Goal: Information Seeking & Learning: Find specific fact

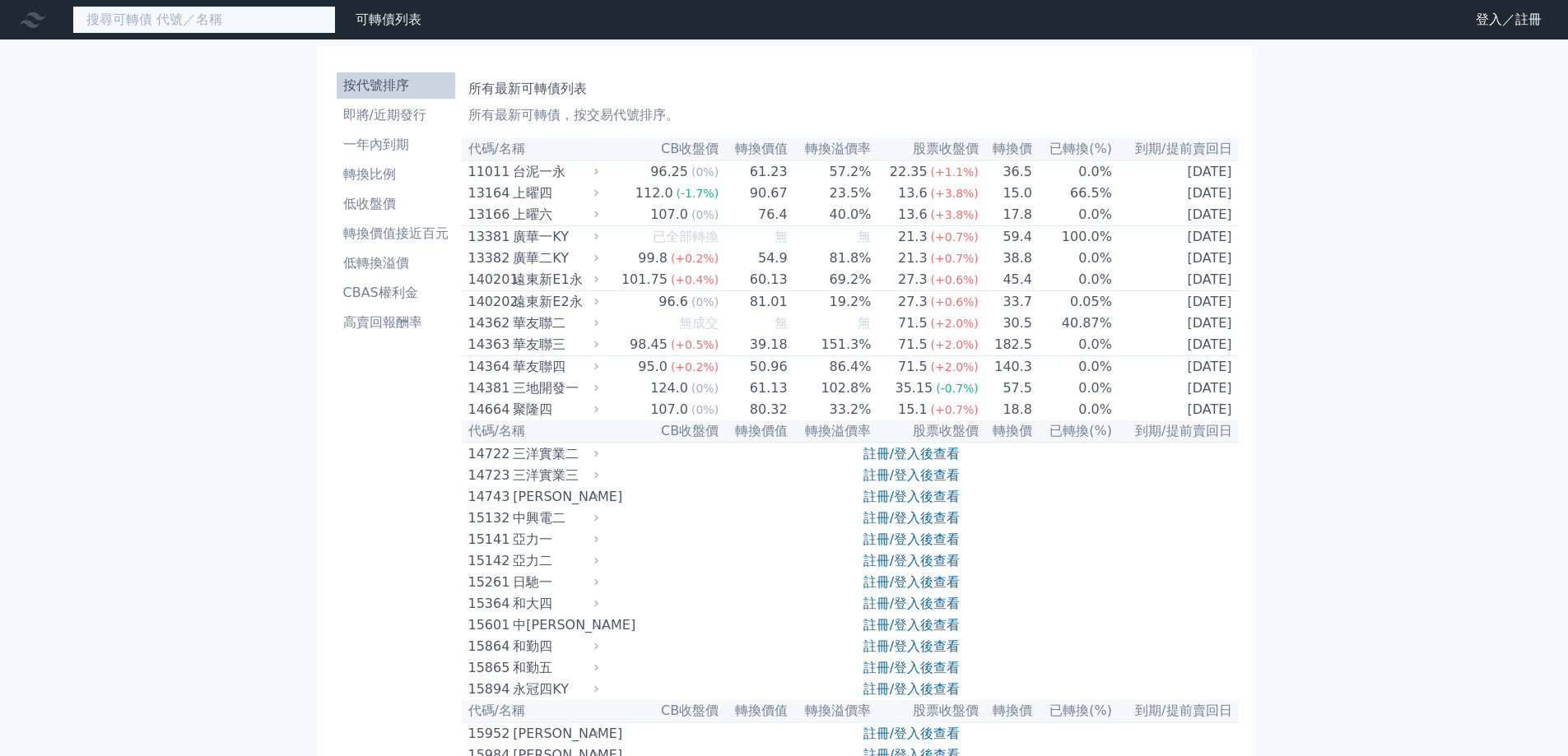
click at [276, 17] on input at bounding box center [204, 19] width 263 height 28
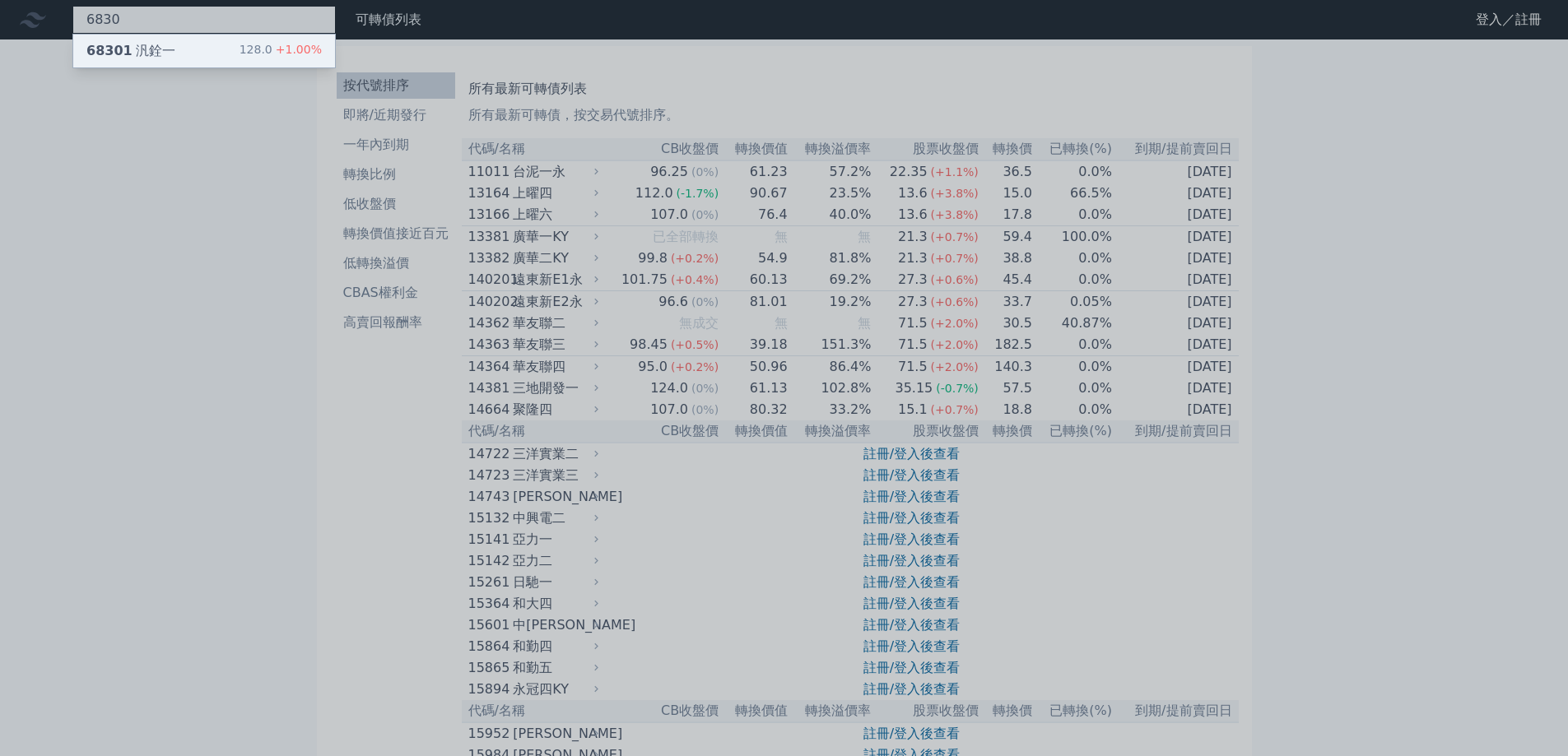
type input "6830"
click at [217, 47] on div "68301 汎銓一 128.0 +1.00%" at bounding box center [204, 51] width 261 height 33
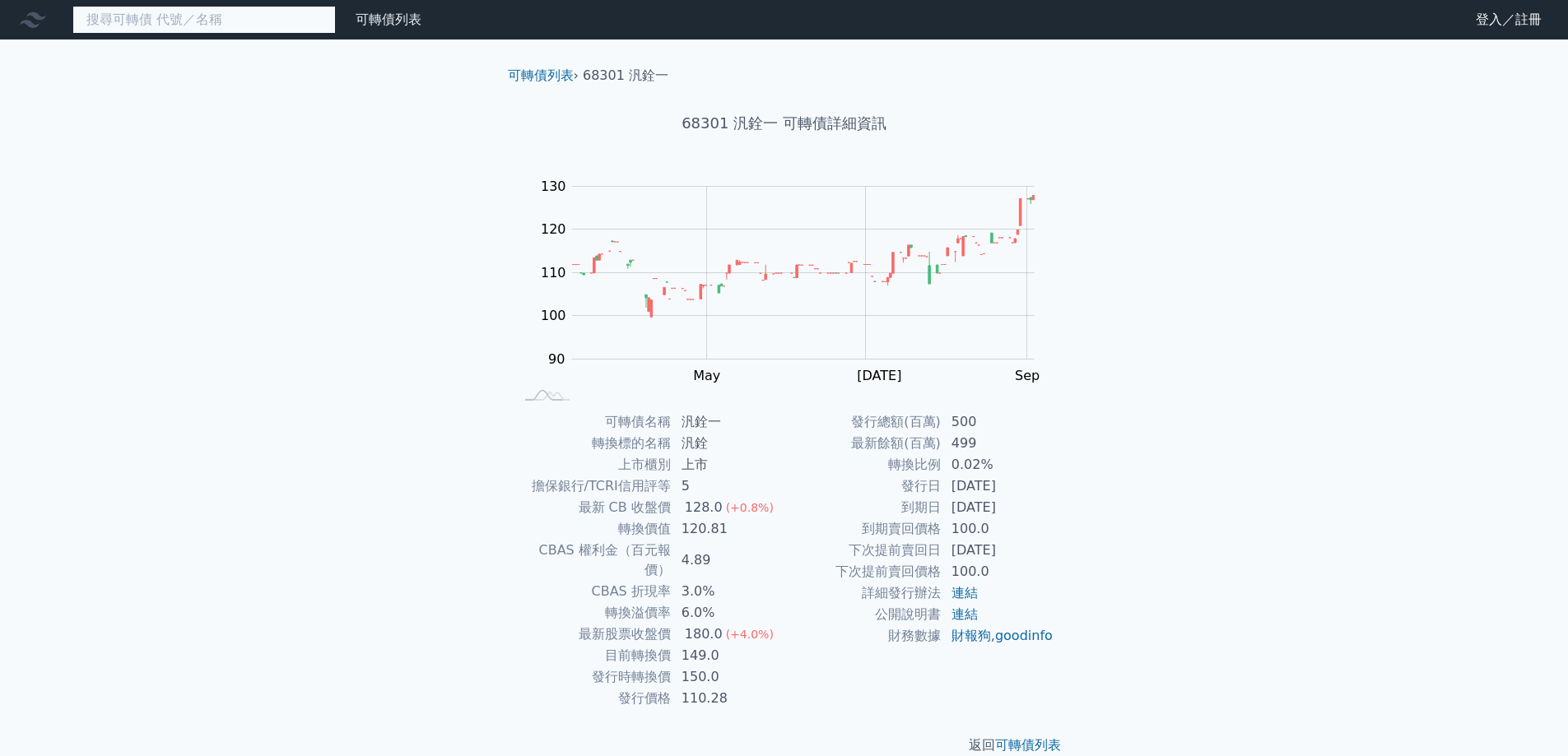
click at [278, 26] on input at bounding box center [204, 19] width 263 height 28
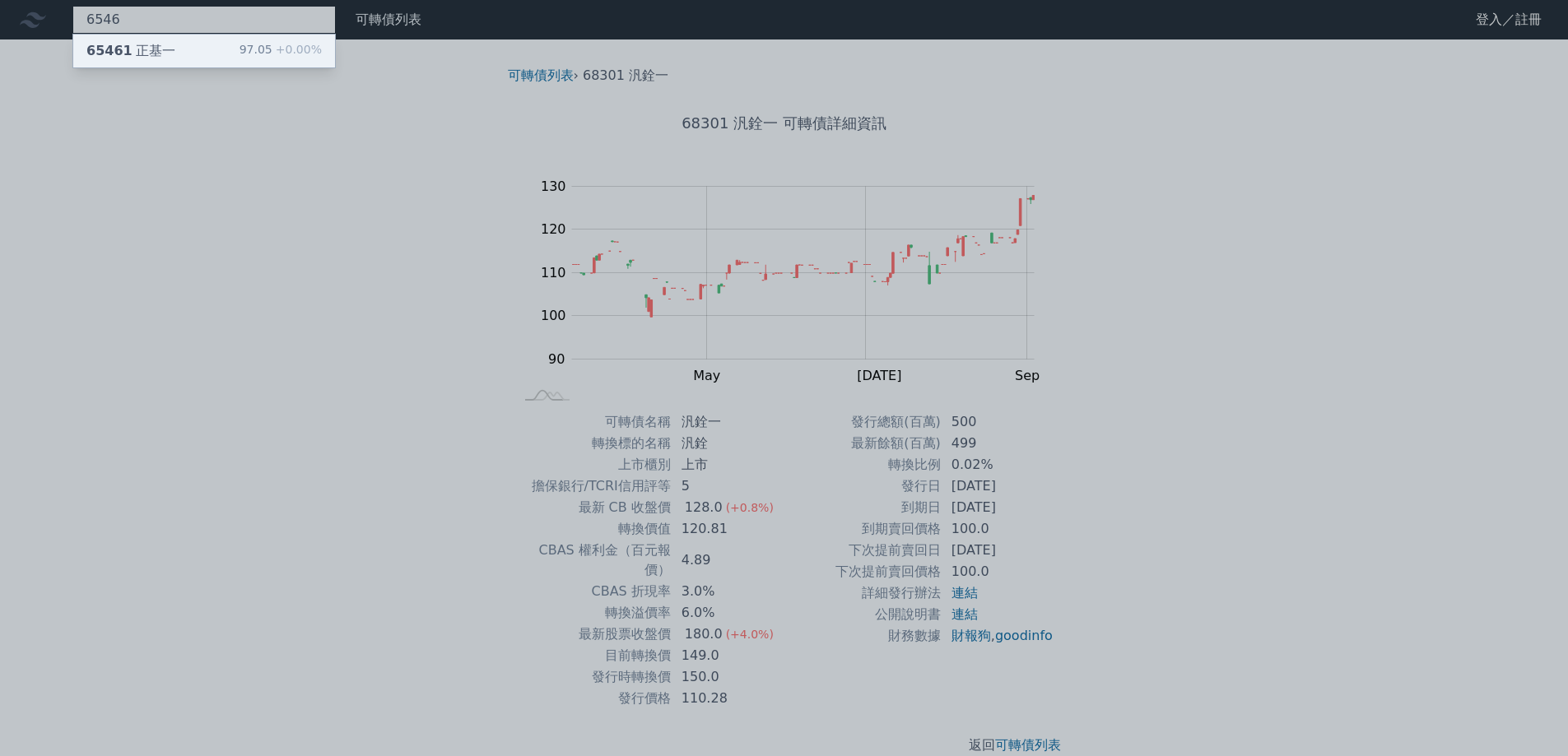
type input "6546"
click at [261, 37] on div "65461 正基一 97.05 +0.00%" at bounding box center [204, 51] width 261 height 33
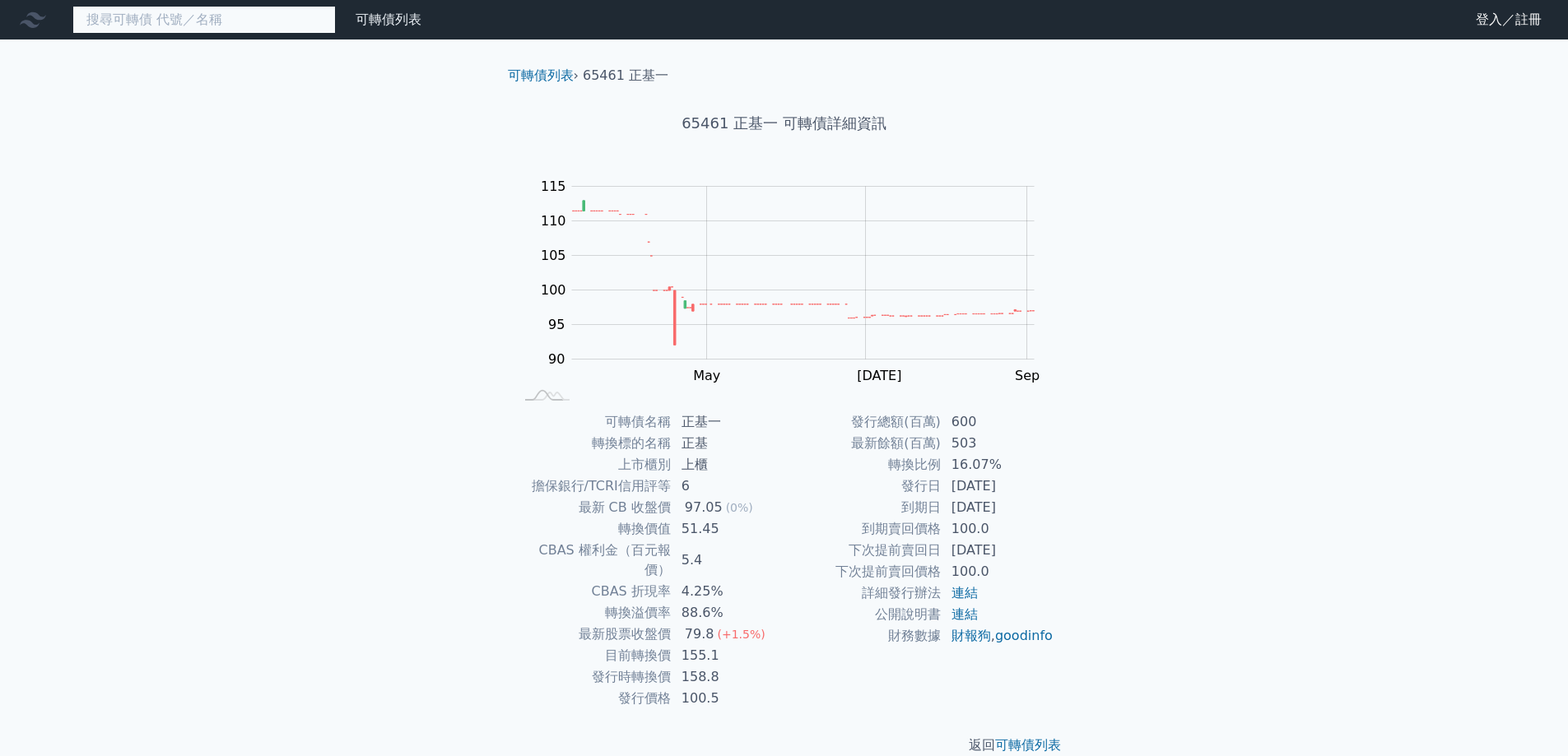
click at [231, 25] on input at bounding box center [204, 19] width 263 height 28
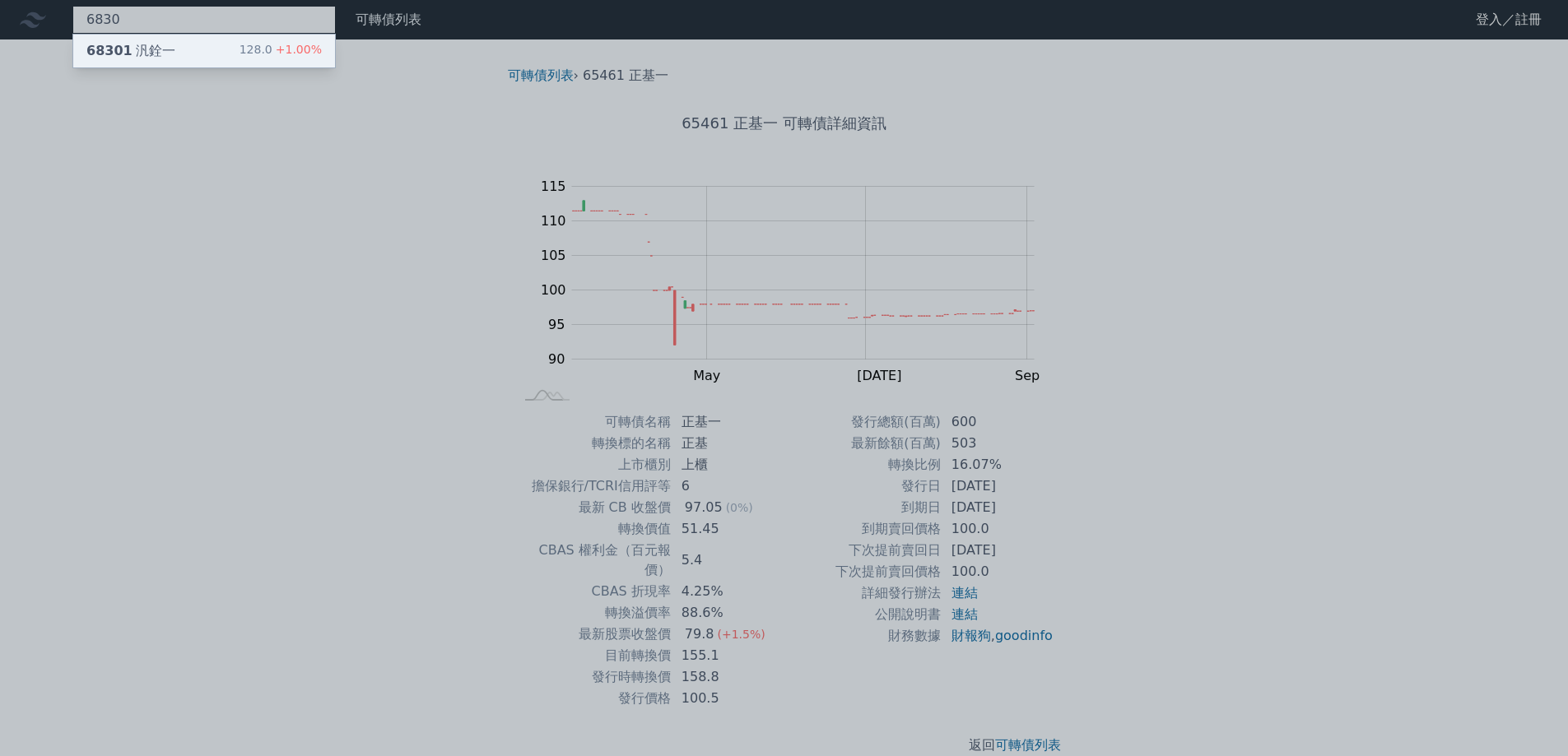
type input "6830"
click at [228, 54] on div "68301 汎銓一 128.0 +1.00%" at bounding box center [204, 51] width 261 height 33
